Goal: Navigation & Orientation: Find specific page/section

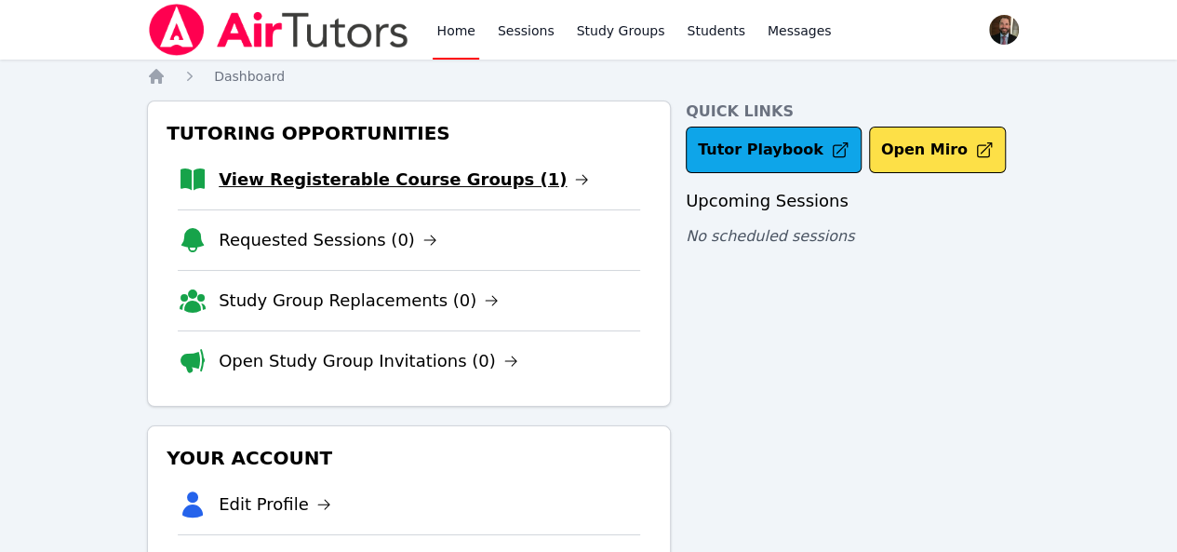
click at [434, 189] on link "View Registerable Course Groups (1)" at bounding box center [404, 180] width 370 height 26
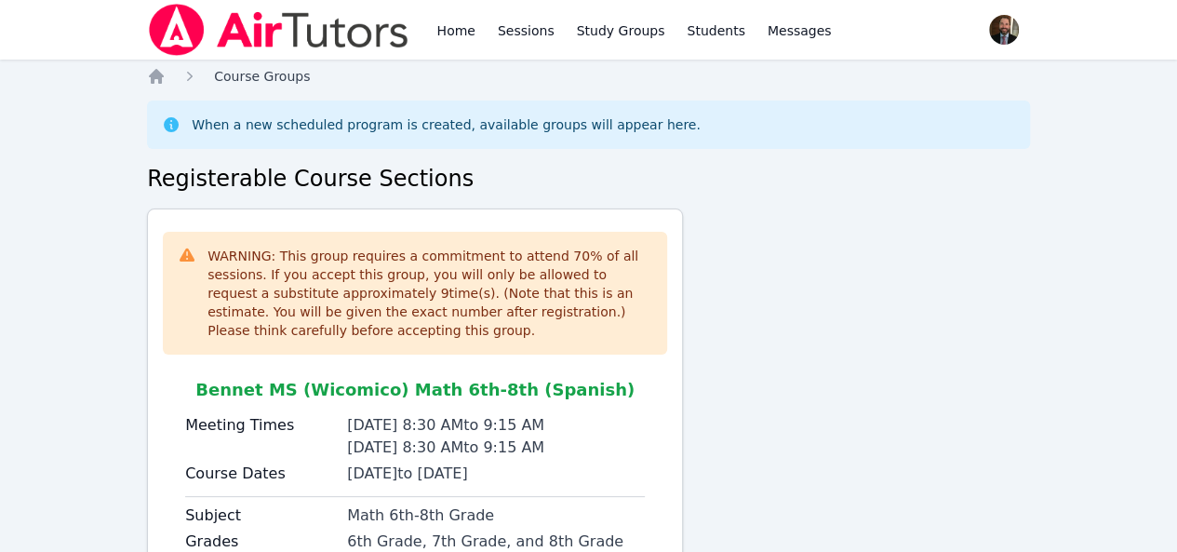
click at [246, 79] on span "Course Groups" at bounding box center [262, 76] width 96 height 15
click at [158, 75] on icon "Breadcrumb" at bounding box center [156, 76] width 15 height 15
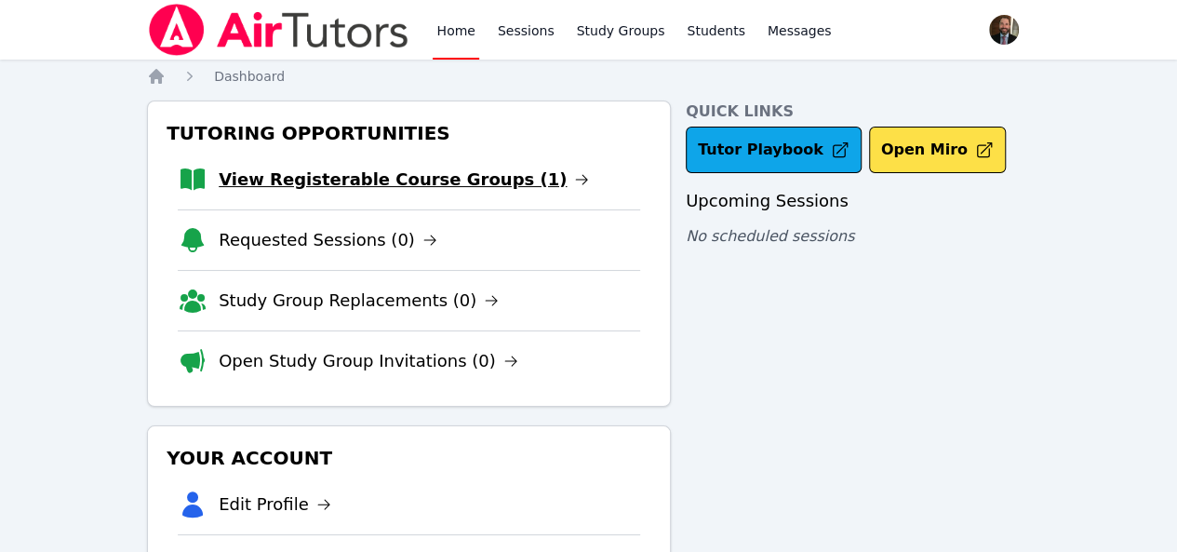
click at [287, 176] on link "View Registerable Course Groups (1)" at bounding box center [404, 180] width 370 height 26
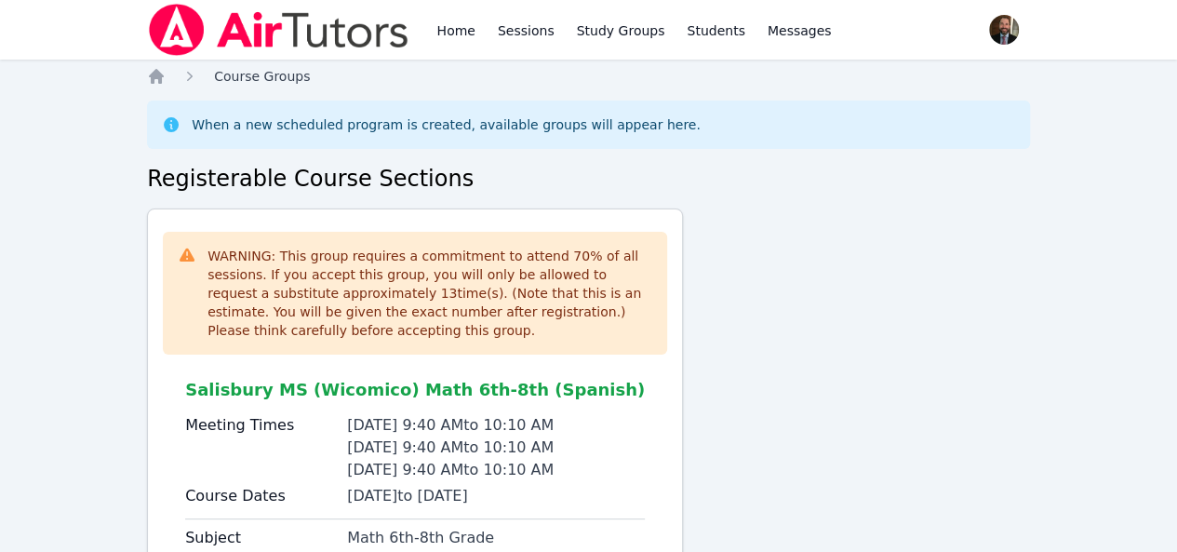
click at [233, 73] on span "Course Groups" at bounding box center [262, 76] width 96 height 15
click at [190, 81] on icon "Breadcrumb" at bounding box center [189, 76] width 19 height 19
click at [190, 77] on icon "Breadcrumb" at bounding box center [190, 76] width 6 height 9
click at [158, 75] on icon "Breadcrumb" at bounding box center [156, 76] width 15 height 15
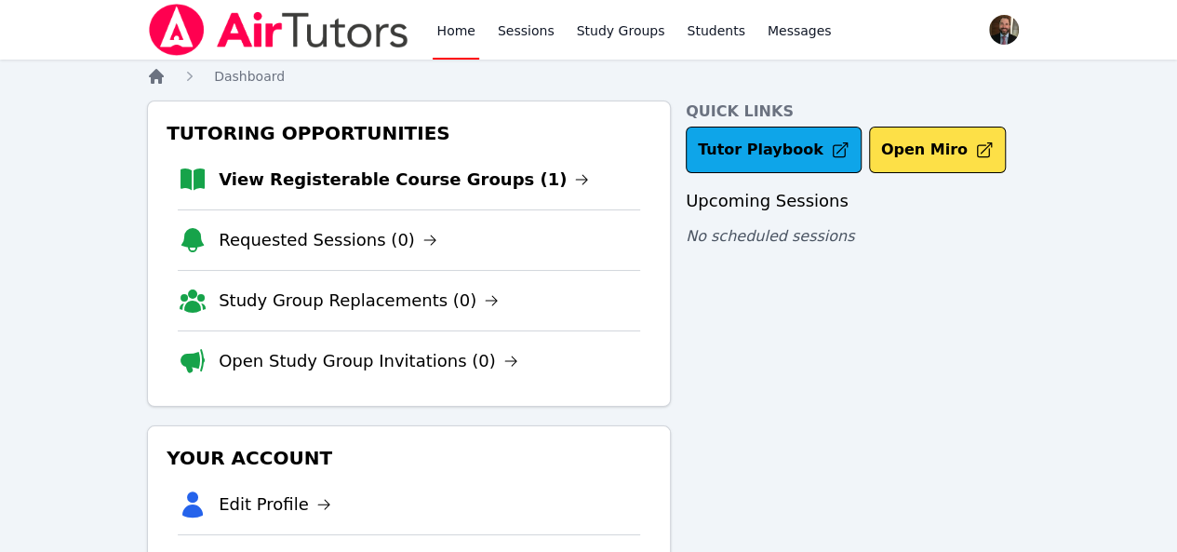
click at [156, 76] on icon "Breadcrumb" at bounding box center [156, 76] width 15 height 15
click at [268, 174] on link "View Registerable Course Groups (1)" at bounding box center [404, 180] width 370 height 26
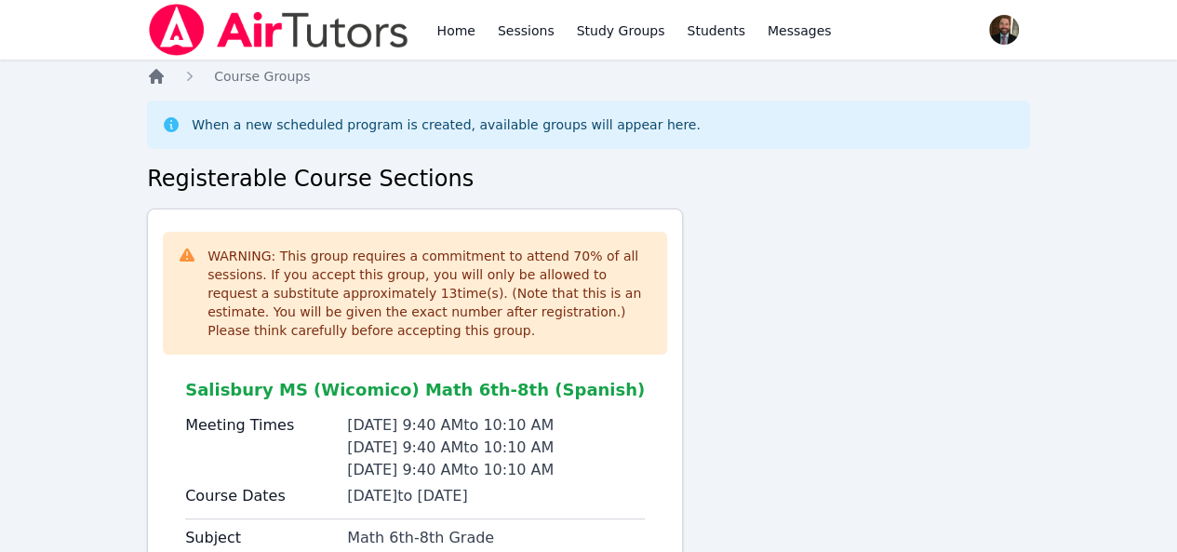
click at [158, 77] on icon "Breadcrumb" at bounding box center [156, 76] width 15 height 15
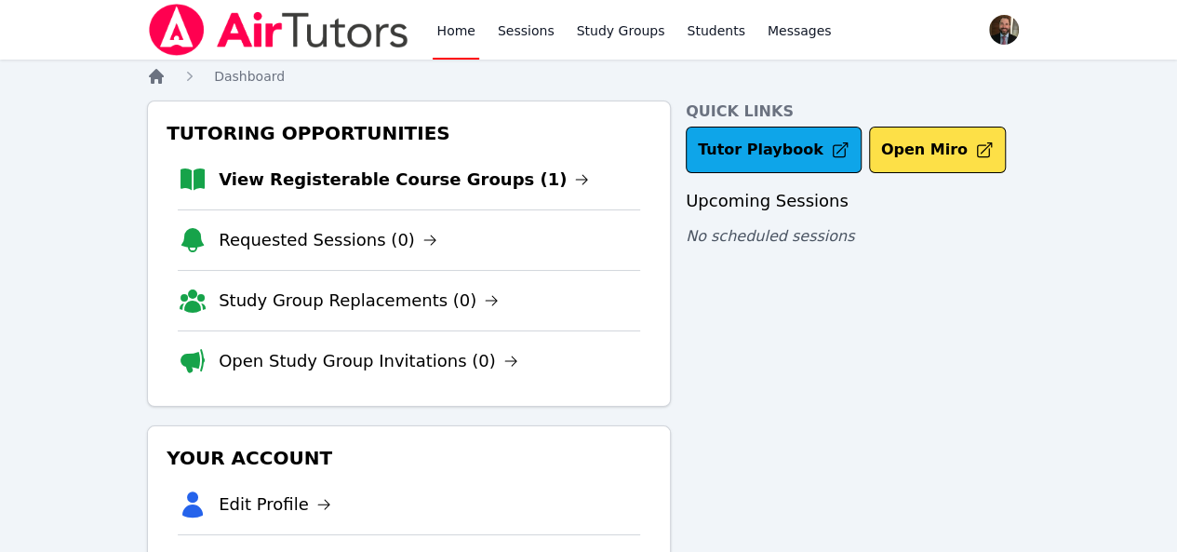
click at [158, 77] on icon "Breadcrumb" at bounding box center [156, 76] width 15 height 15
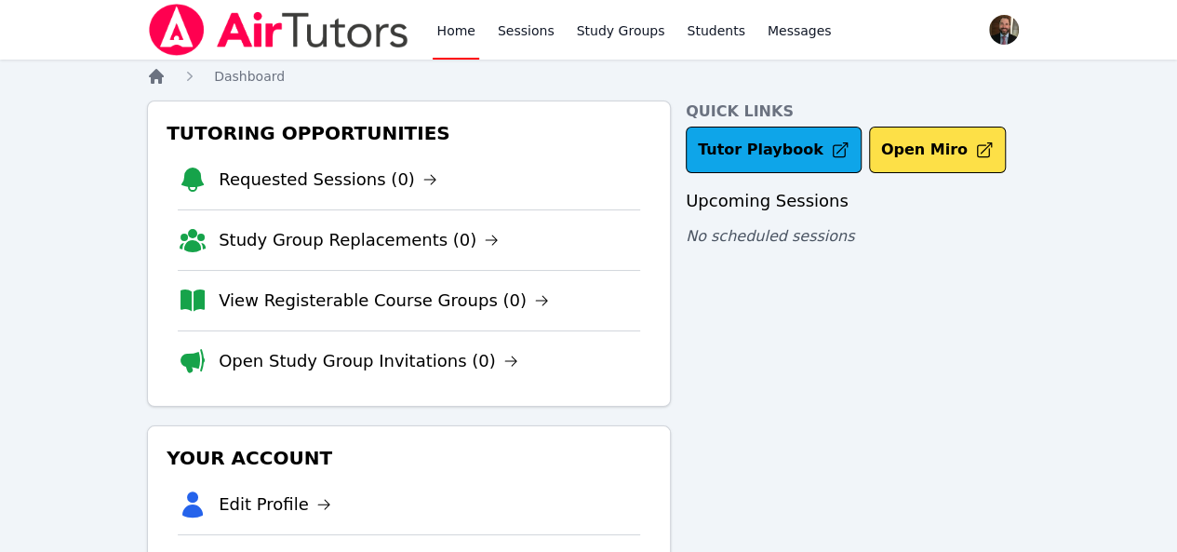
click at [160, 79] on icon "Breadcrumb" at bounding box center [156, 76] width 15 height 15
click at [272, 180] on link "Requested Sessions (0)" at bounding box center [328, 180] width 219 height 26
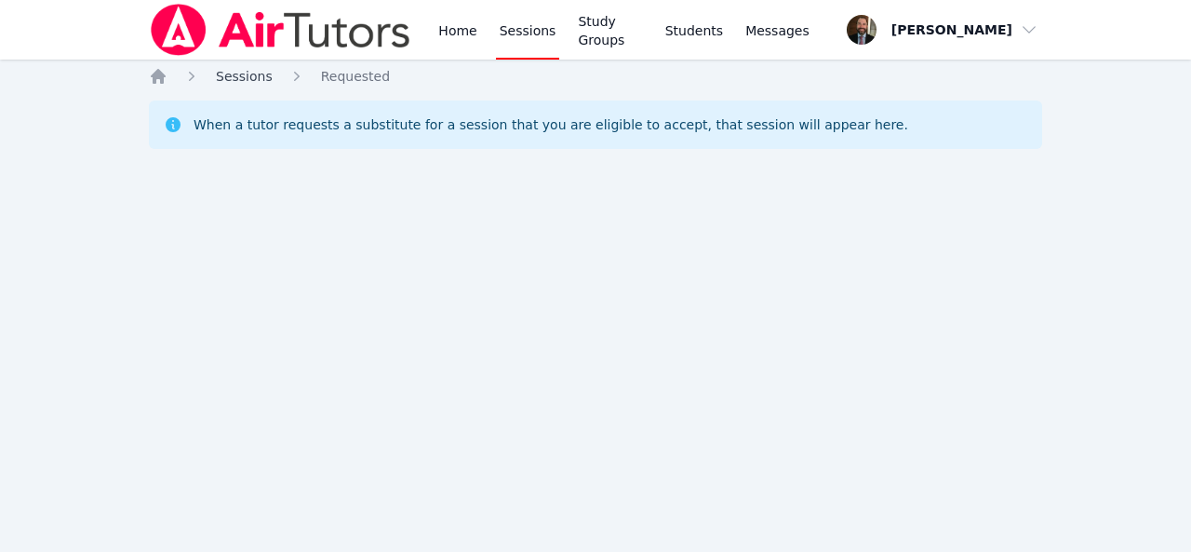
click at [239, 80] on span "Sessions" at bounding box center [244, 76] width 57 height 15
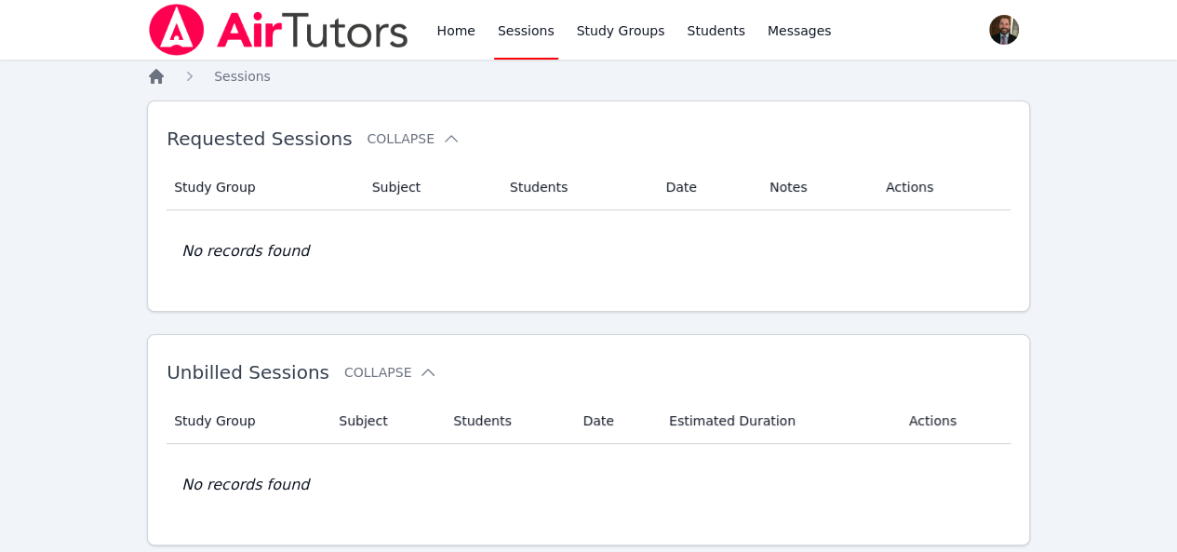
click at [156, 76] on icon "Breadcrumb" at bounding box center [156, 76] width 15 height 15
